Goal: Task Accomplishment & Management: Manage account settings

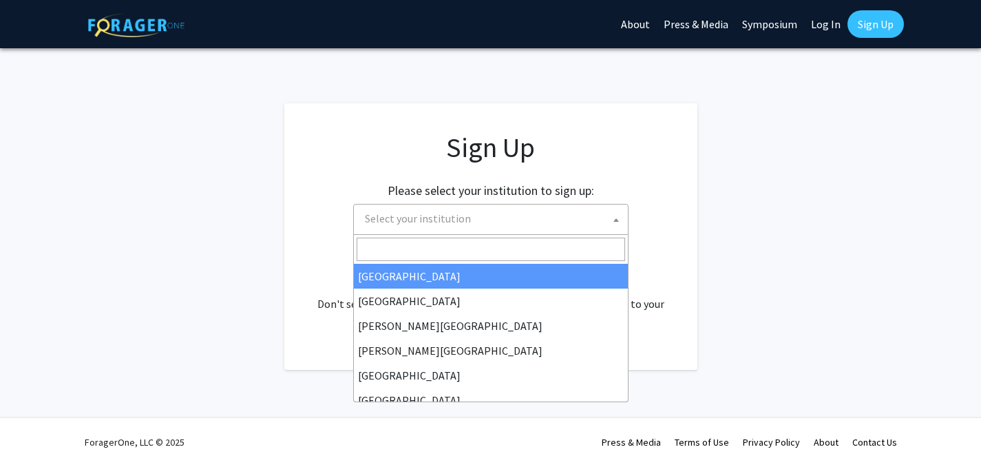
click at [426, 216] on span "Select your institution" at bounding box center [418, 218] width 106 height 14
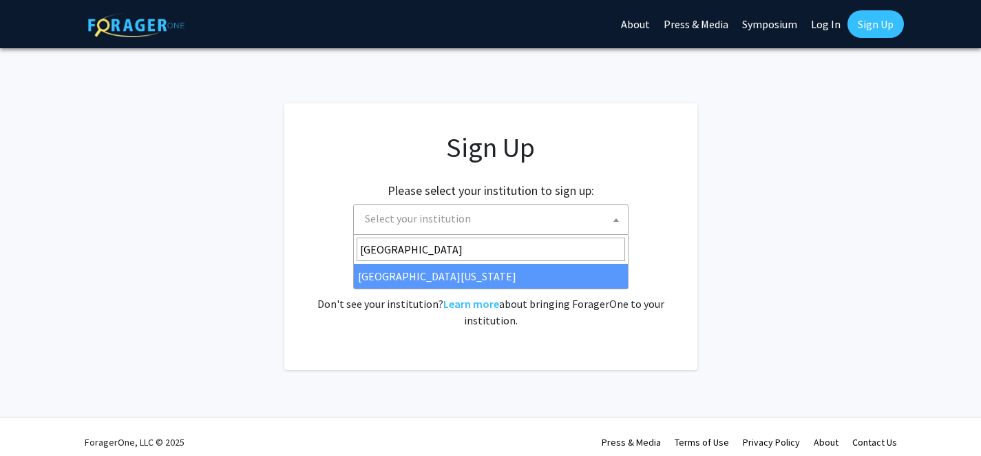
type input "University of Miss"
select select "33"
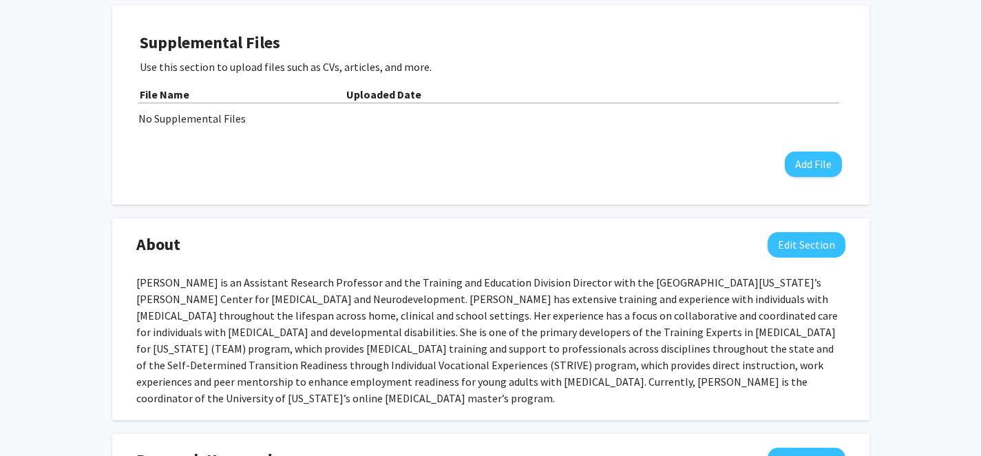
scroll to position [394, 0]
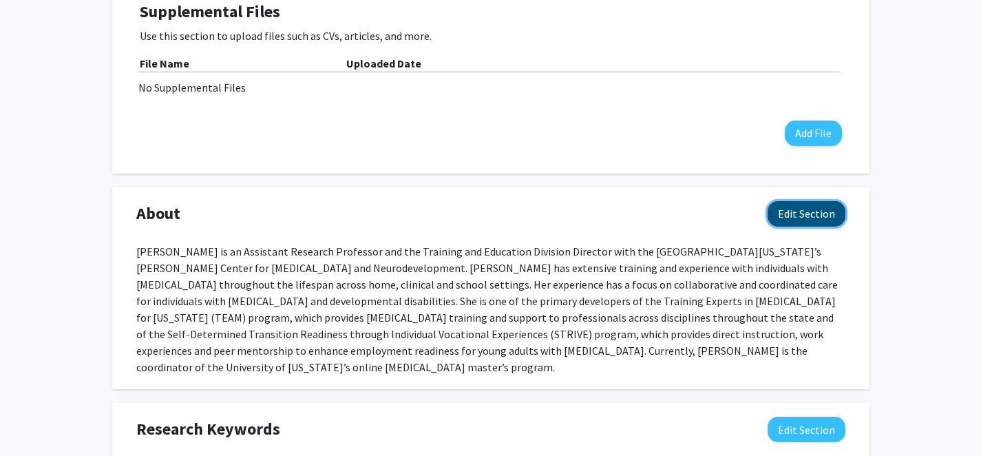
click at [815, 212] on button "Edit Section" at bounding box center [807, 213] width 78 height 25
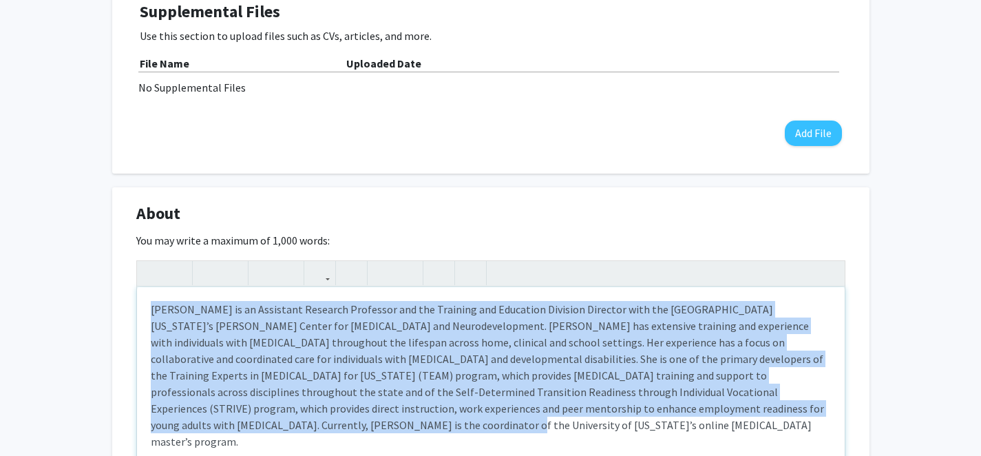
drag, startPoint x: 200, startPoint y: 425, endPoint x: 112, endPoint y: 291, distance: 160.2
click at [112, 291] on div "About Edit Section You may write a maximum of 1,000 words: Insert link Remove l…" at bounding box center [490, 380] width 757 height 387
paste div "Note to users with screen readers: Please deactivate our accessibility plugin f…"
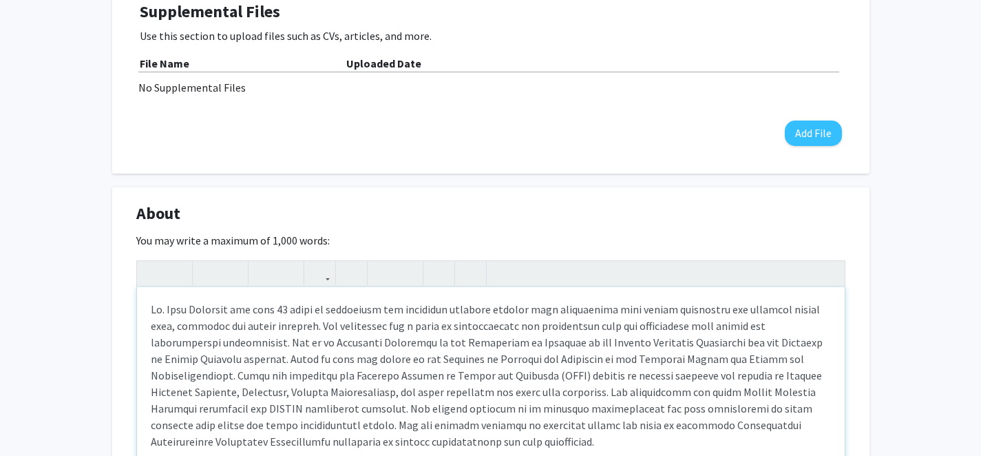
type textarea "<p>[PERSON_NAME] has over 25 years of experience and extensive training working…"
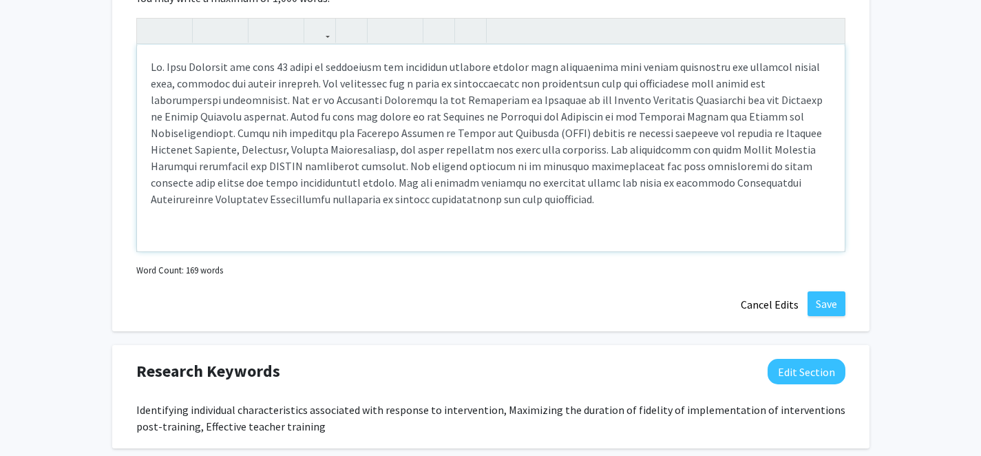
scroll to position [645, 0]
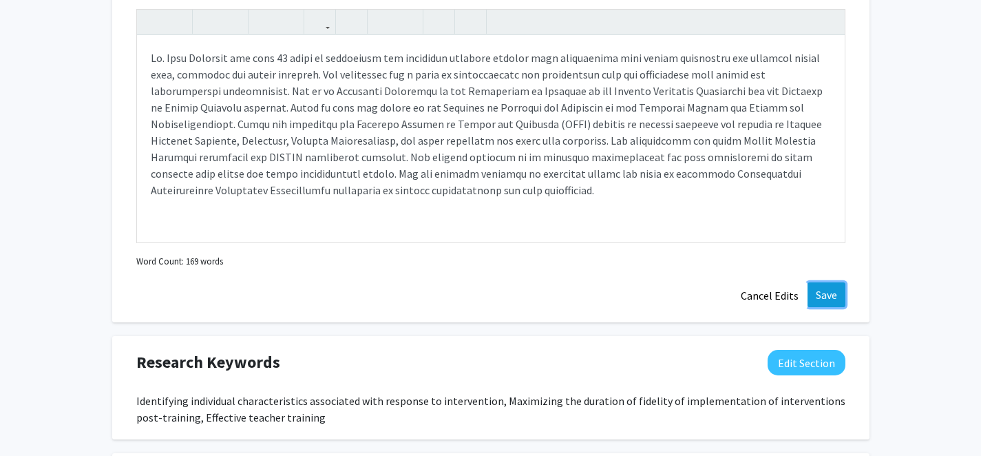
click at [824, 294] on button "Save" at bounding box center [827, 294] width 38 height 25
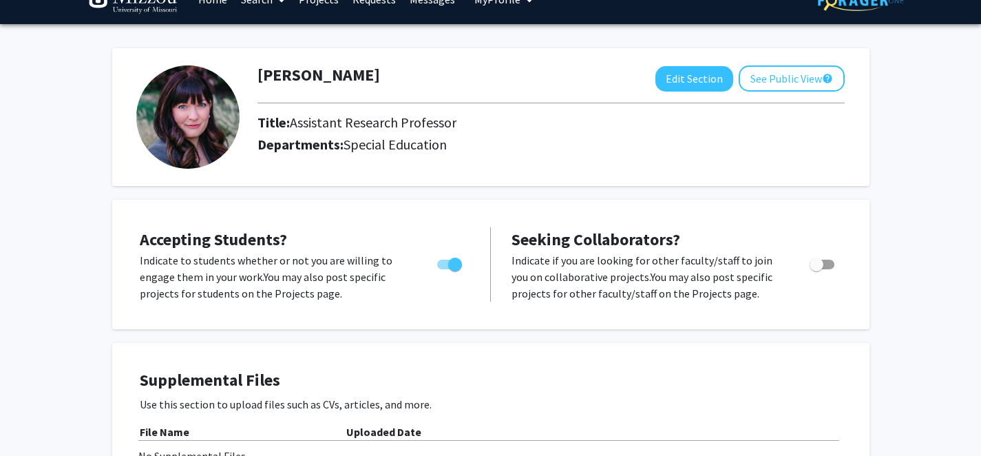
scroll to position [0, 0]
